Goal: Information Seeking & Learning: Learn about a topic

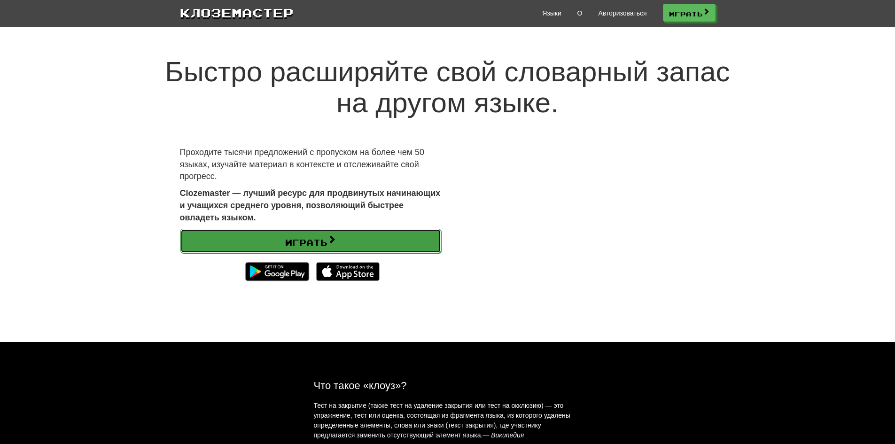
click at [327, 245] on font "Играть" at bounding box center [306, 242] width 42 height 10
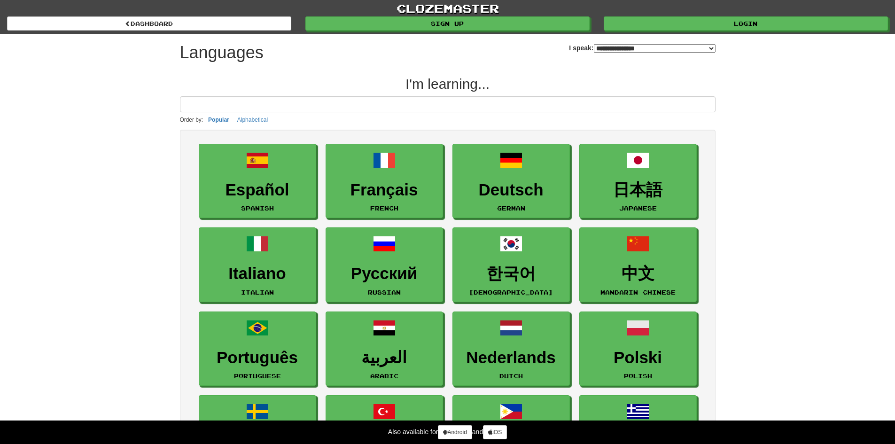
select select "*******"
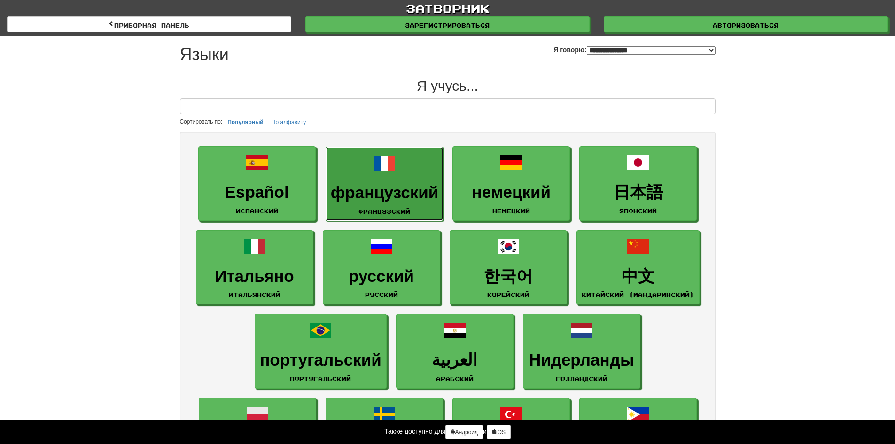
click at [394, 186] on font "французский" at bounding box center [385, 192] width 108 height 18
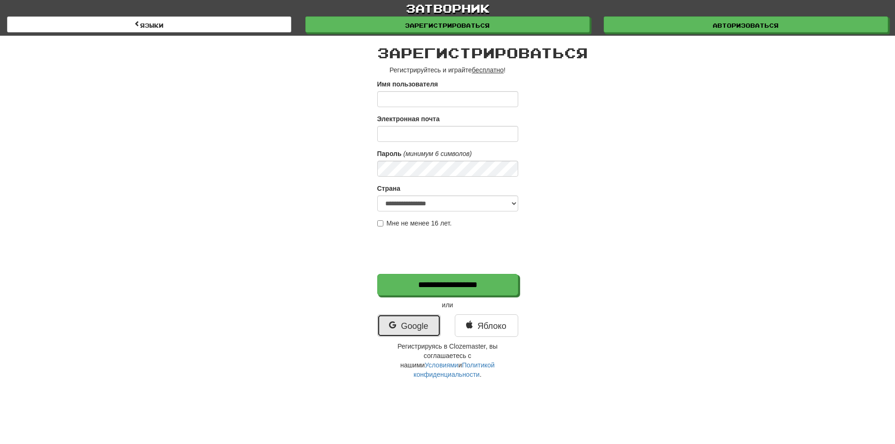
click at [411, 322] on font "Google" at bounding box center [414, 325] width 27 height 9
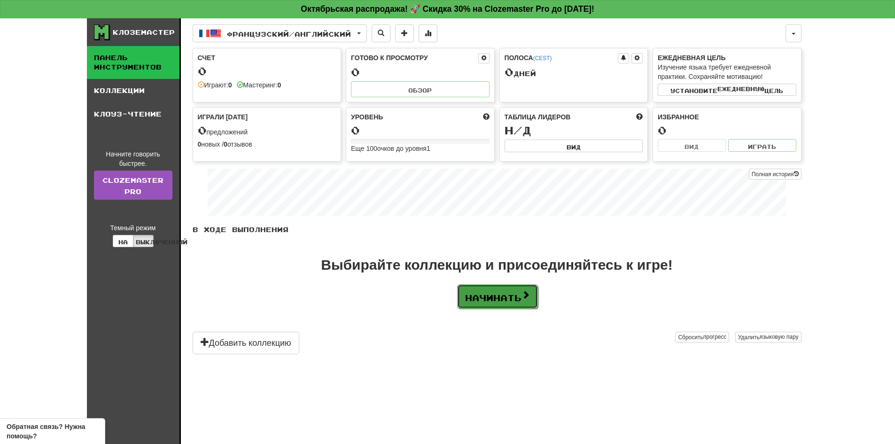
click at [503, 301] on font "Начинать" at bounding box center [493, 298] width 56 height 10
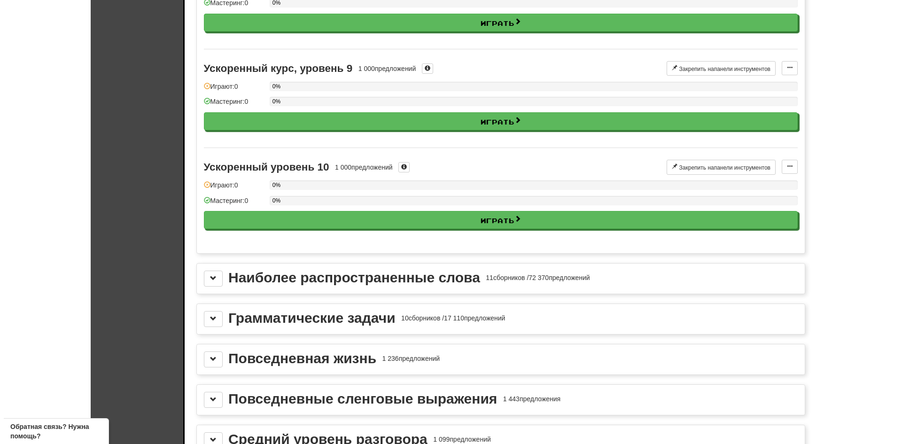
scroll to position [845, 0]
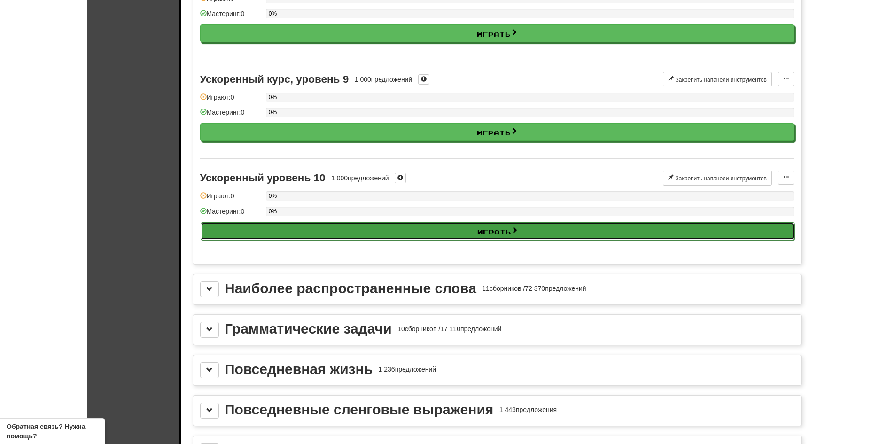
click at [312, 236] on button "Играть" at bounding box center [498, 231] width 594 height 18
select select "**"
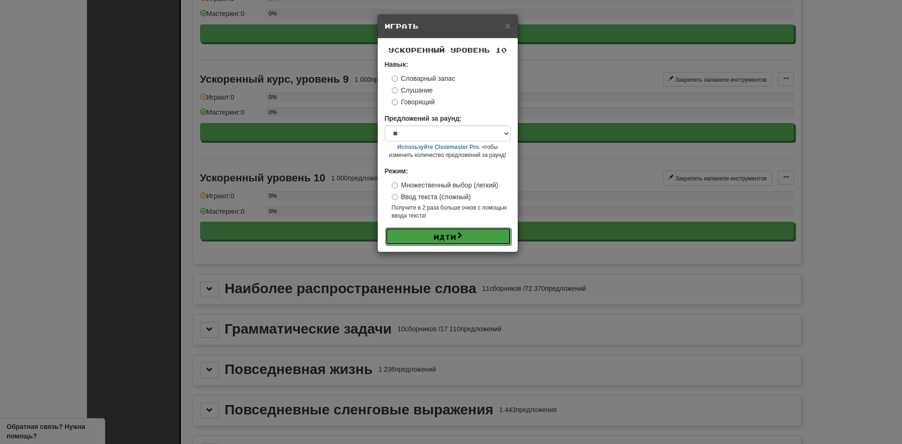
click at [412, 234] on button "Идти" at bounding box center [448, 236] width 126 height 18
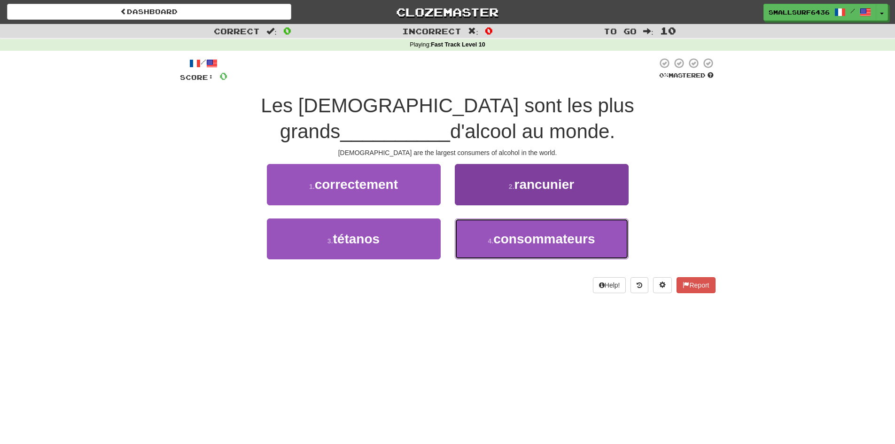
click at [569, 243] on span "consommateurs" at bounding box center [543, 239] width 101 height 15
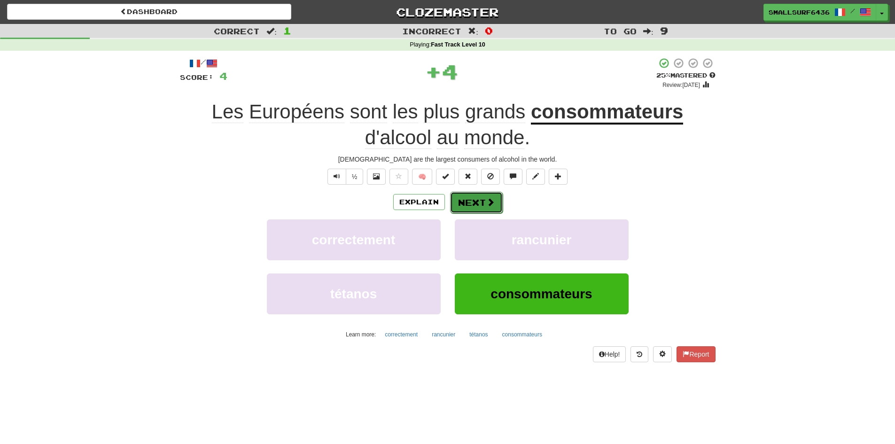
click at [491, 207] on button "Next" at bounding box center [476, 203] width 53 height 22
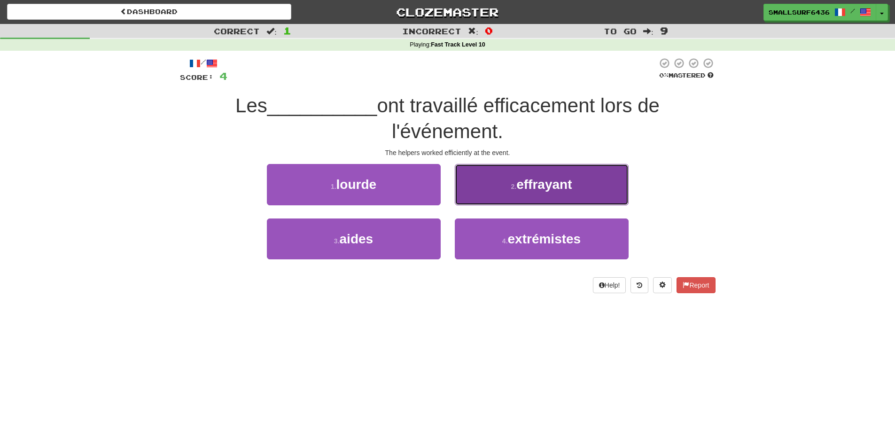
click at [501, 183] on button "2 . effrayant" at bounding box center [542, 184] width 174 height 41
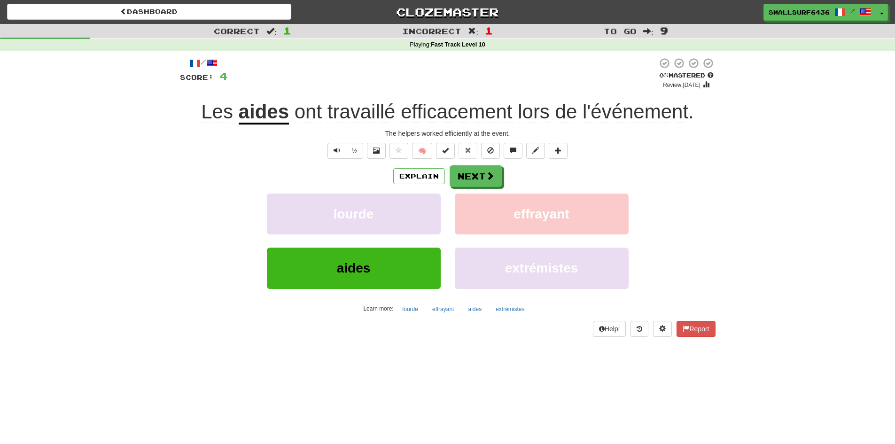
click at [247, 114] on u "aides" at bounding box center [264, 113] width 50 height 24
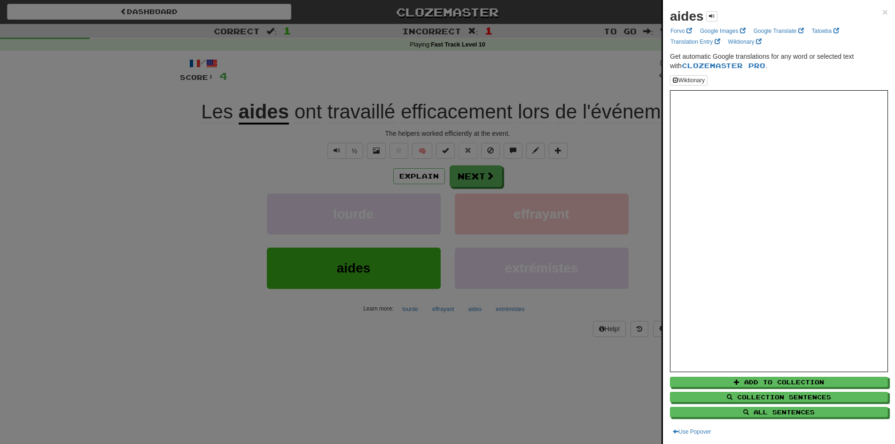
click at [556, 332] on div at bounding box center [447, 222] width 895 height 444
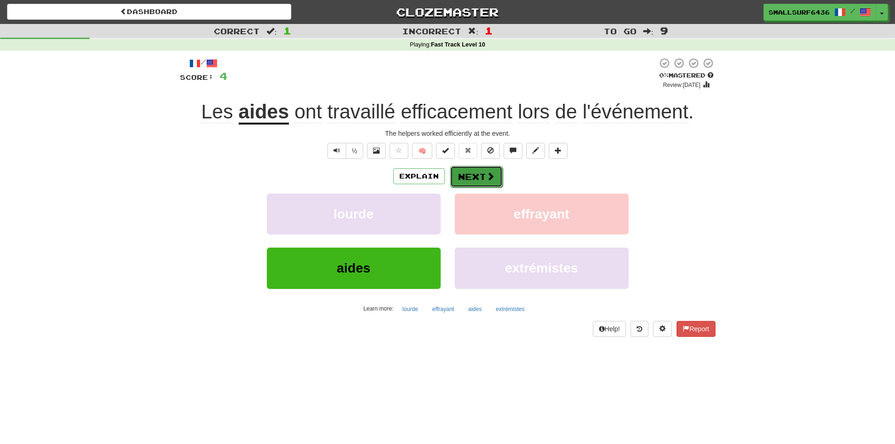
click at [481, 173] on button "Next" at bounding box center [476, 177] width 53 height 22
